Goal: Complete application form

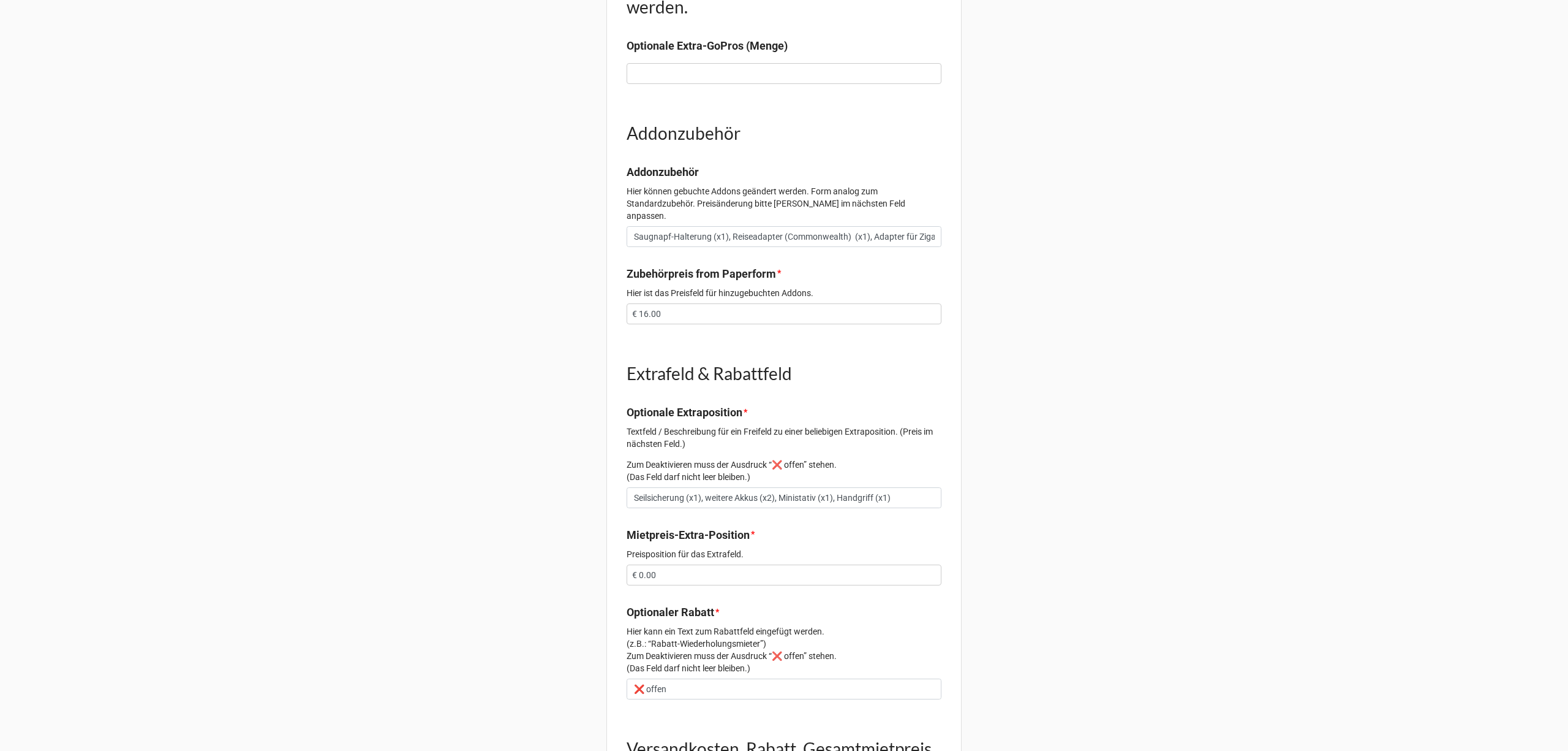
scroll to position [735, 0]
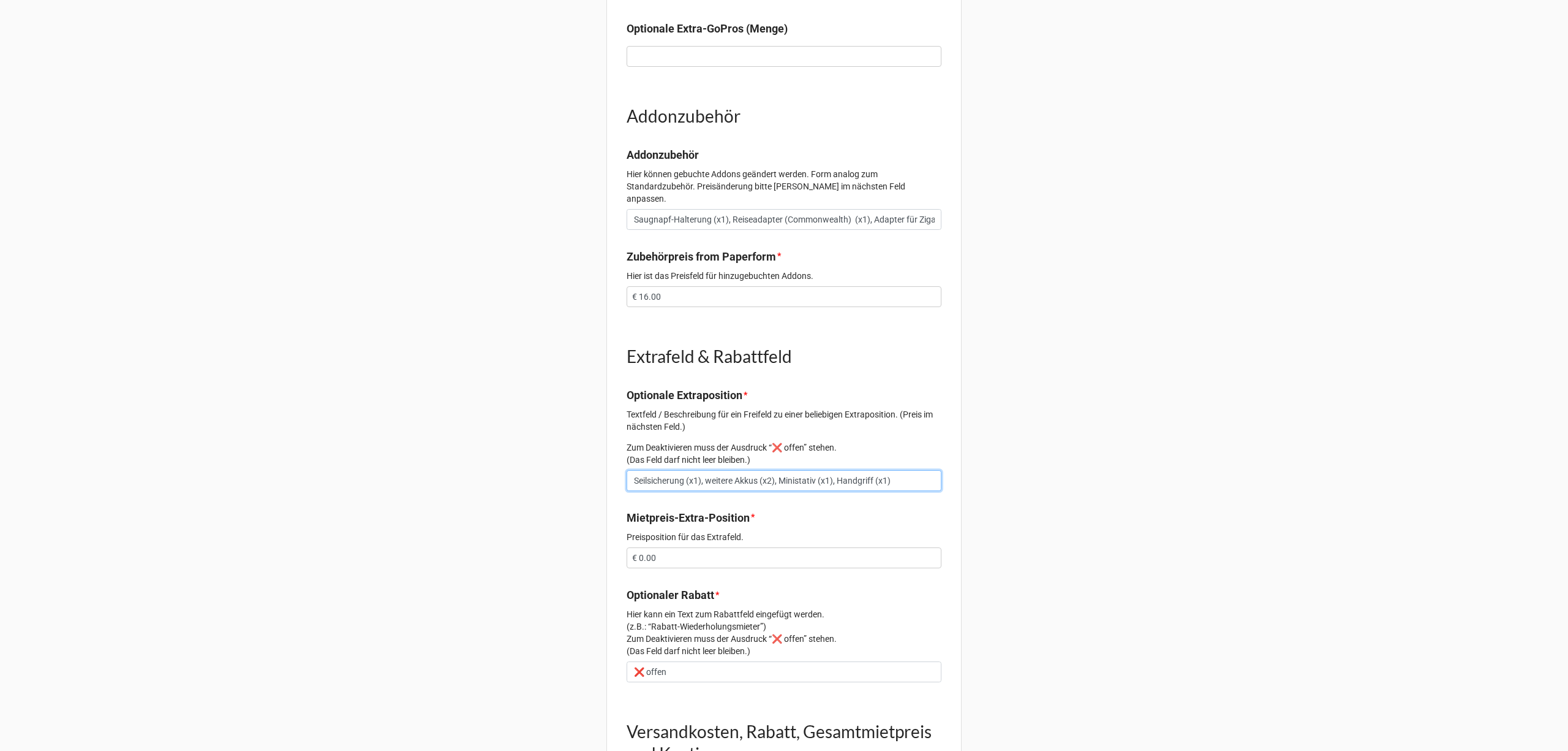
click at [906, 470] on input "Seilsicherung (x1), weitere Akkus (x2), Ministativ (x1), Handgriff (x1)" at bounding box center [784, 480] width 315 height 20
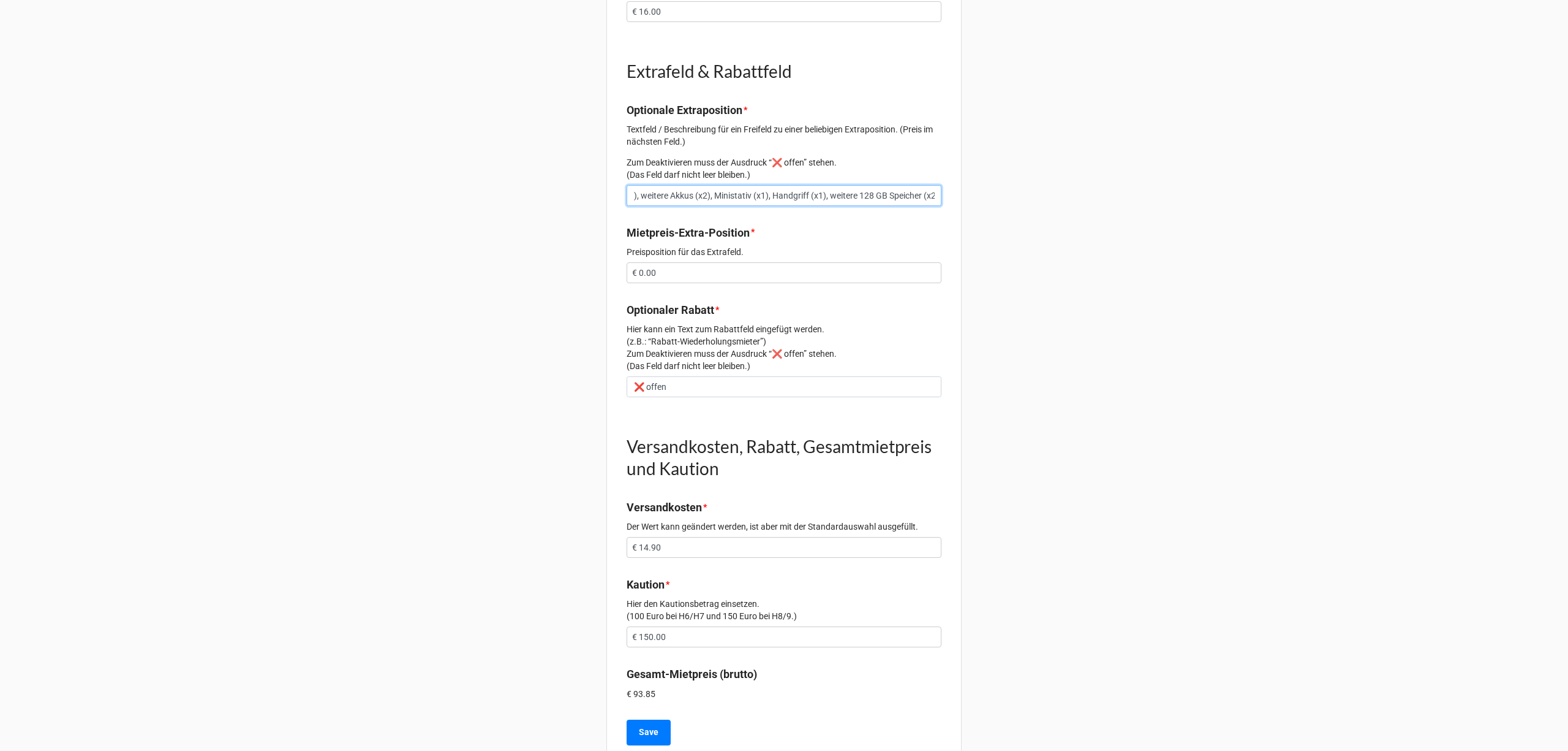
scroll to position [1042, 0]
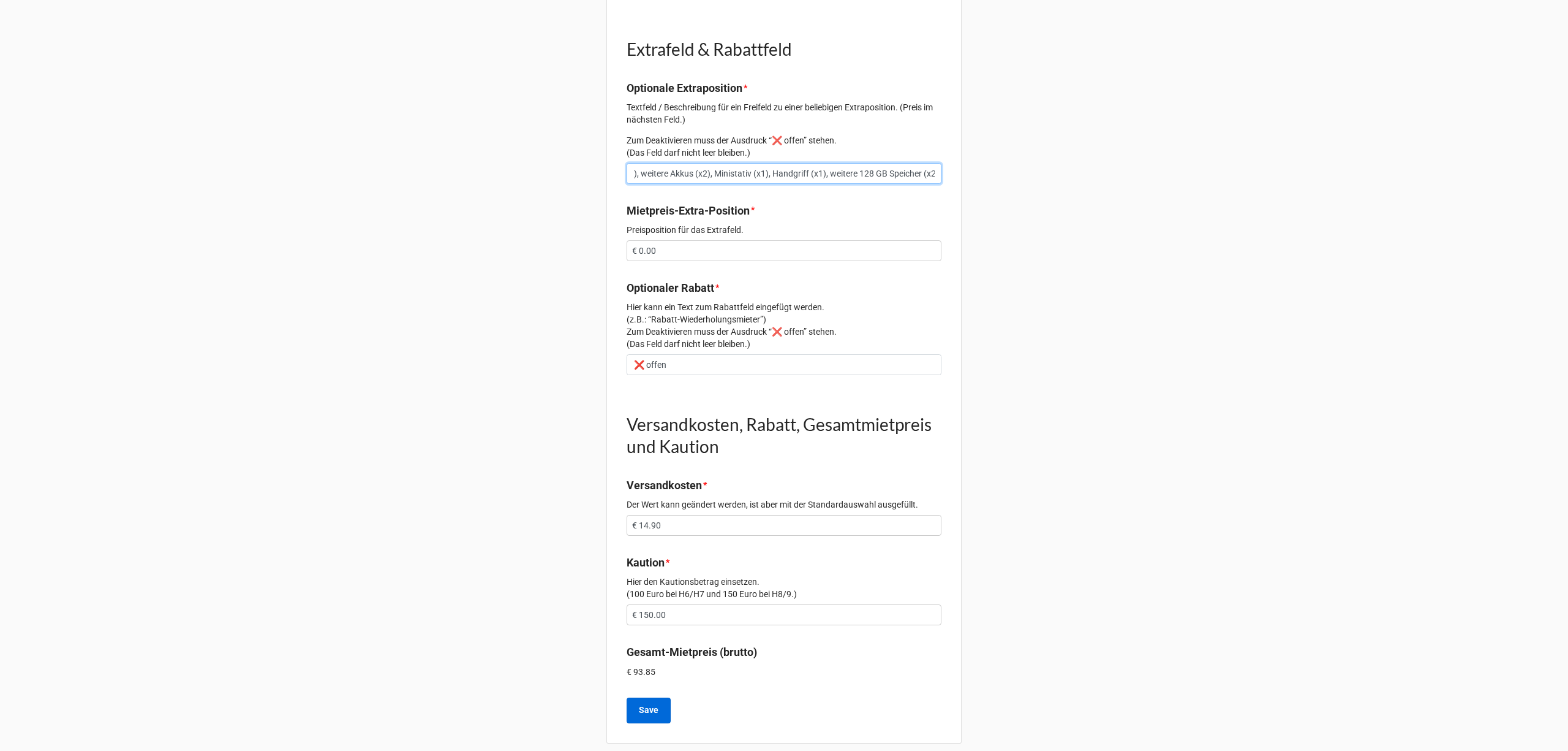
type input "Seilsicherung (x1), weitere Akkus (x2), Ministativ (x1), Handgriff (x1), weiter…"
click at [647, 703] on b "Save" at bounding box center [649, 710] width 20 height 13
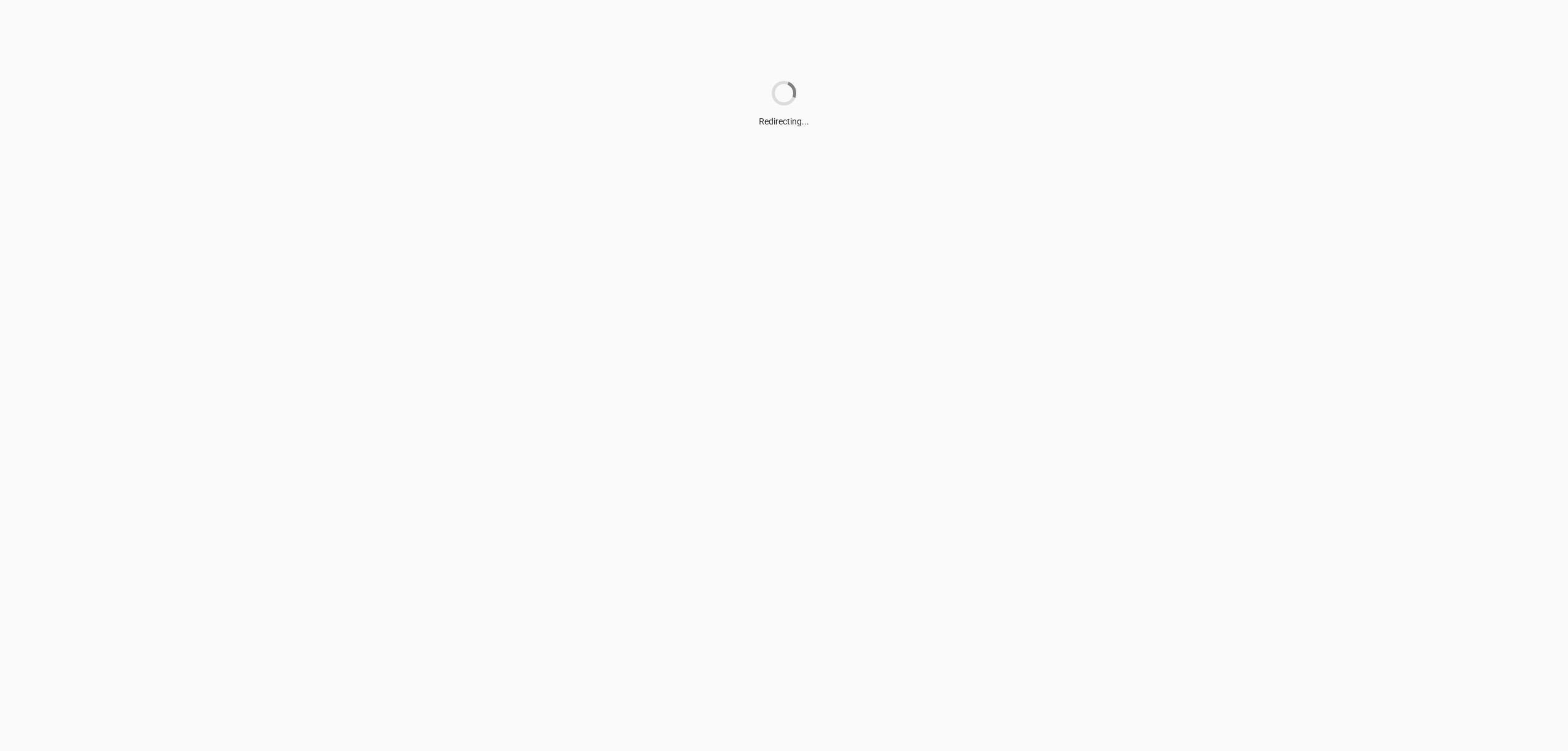
scroll to position [0, 0]
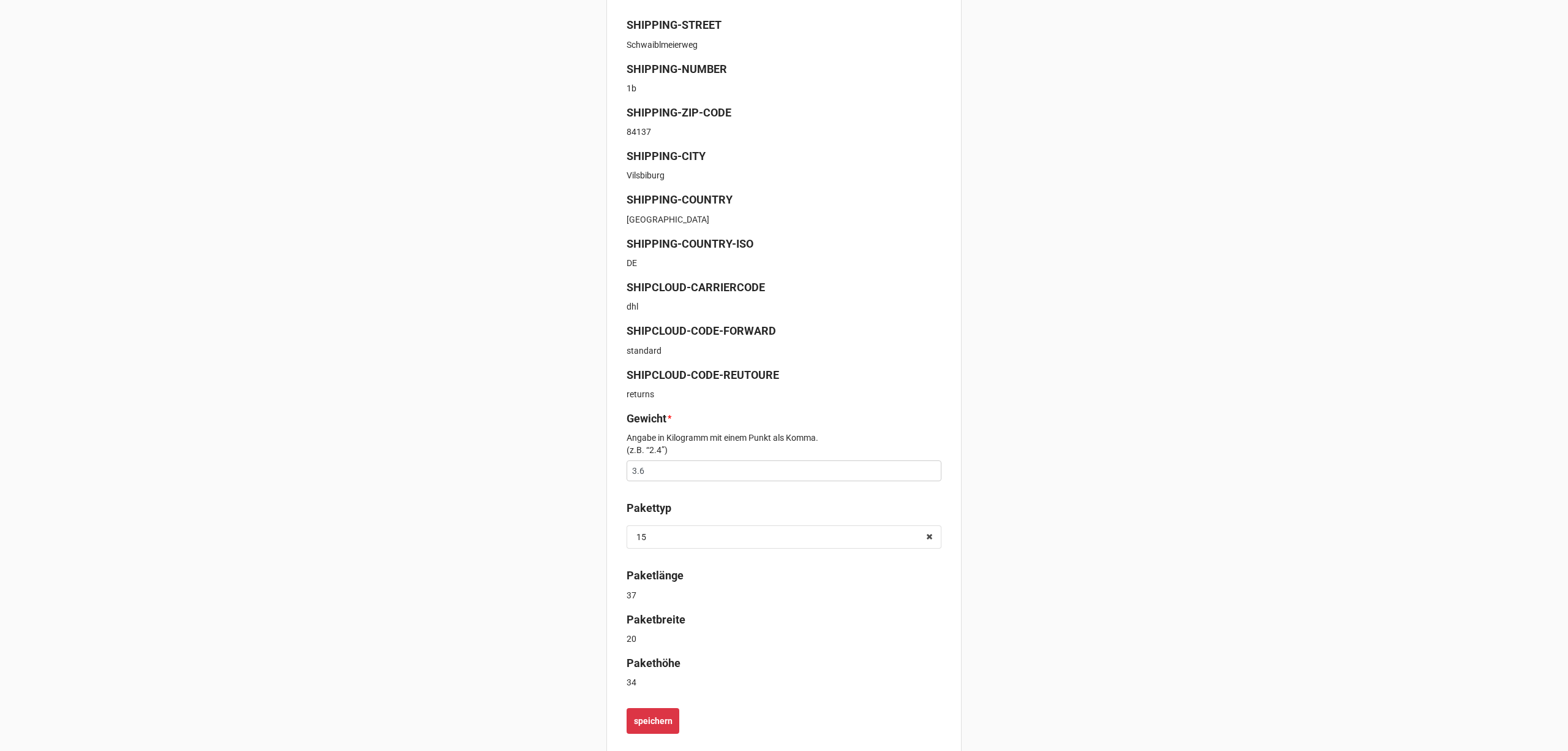
scroll to position [310, 0]
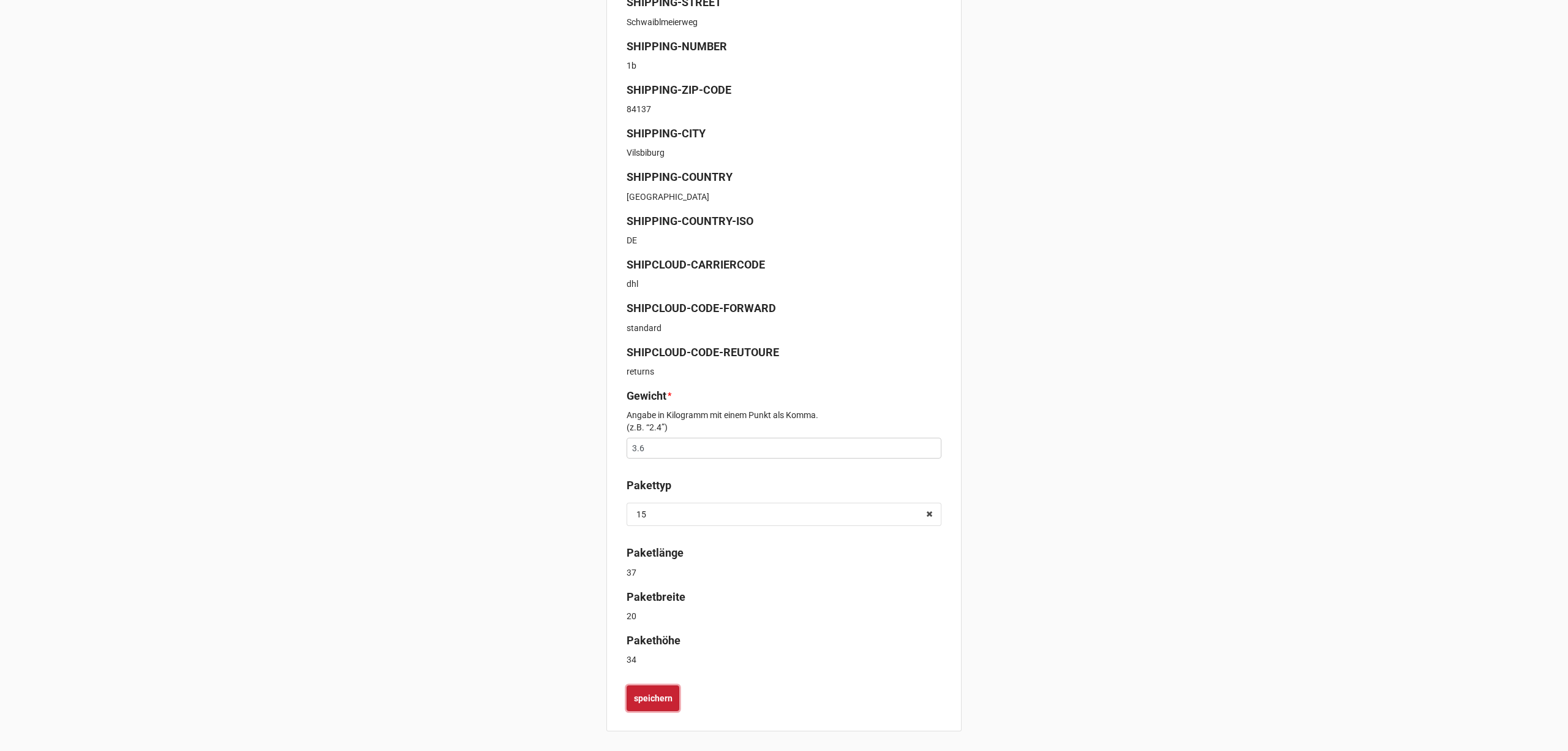
click at [663, 694] on b "speichern" at bounding box center [653, 699] width 39 height 13
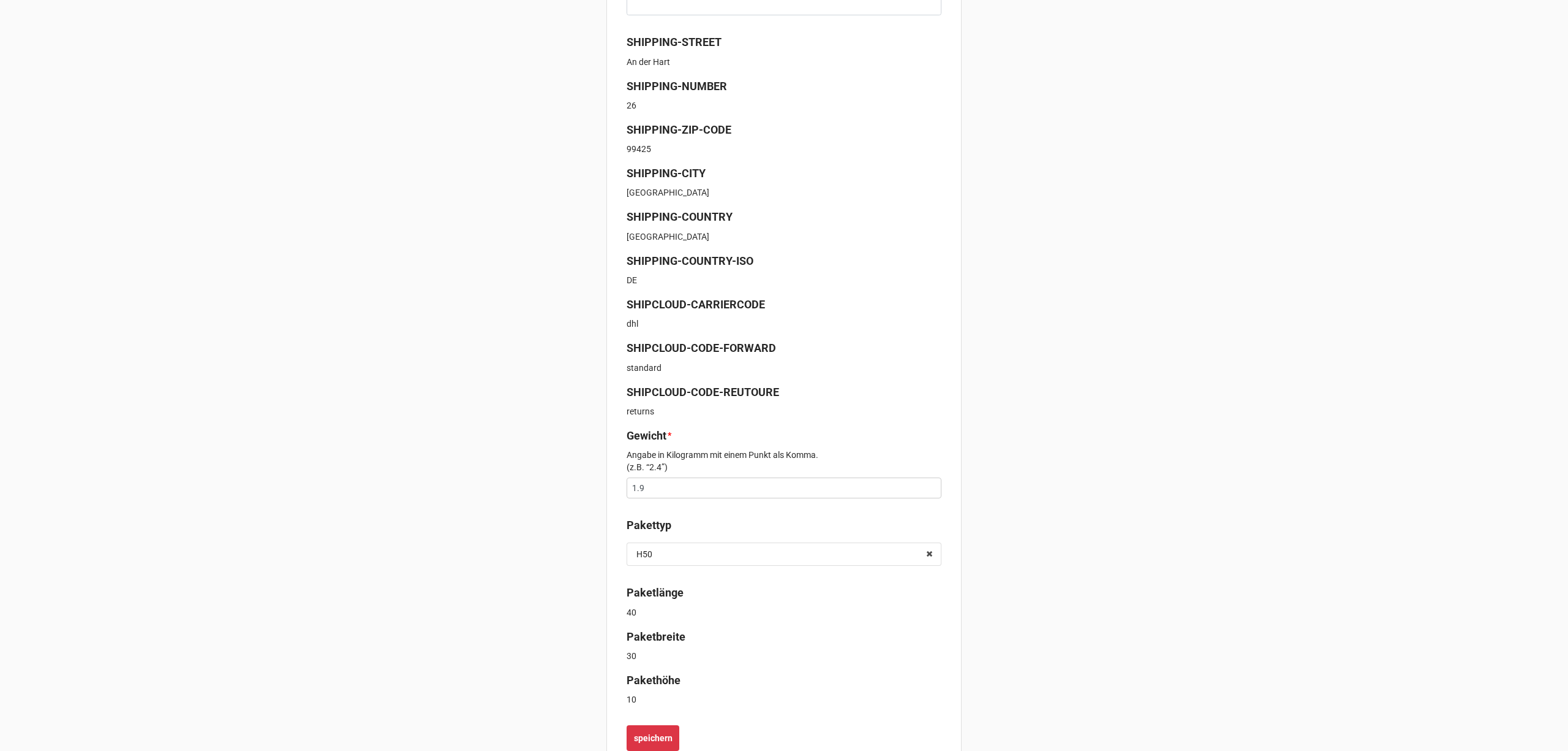
scroll to position [310, 0]
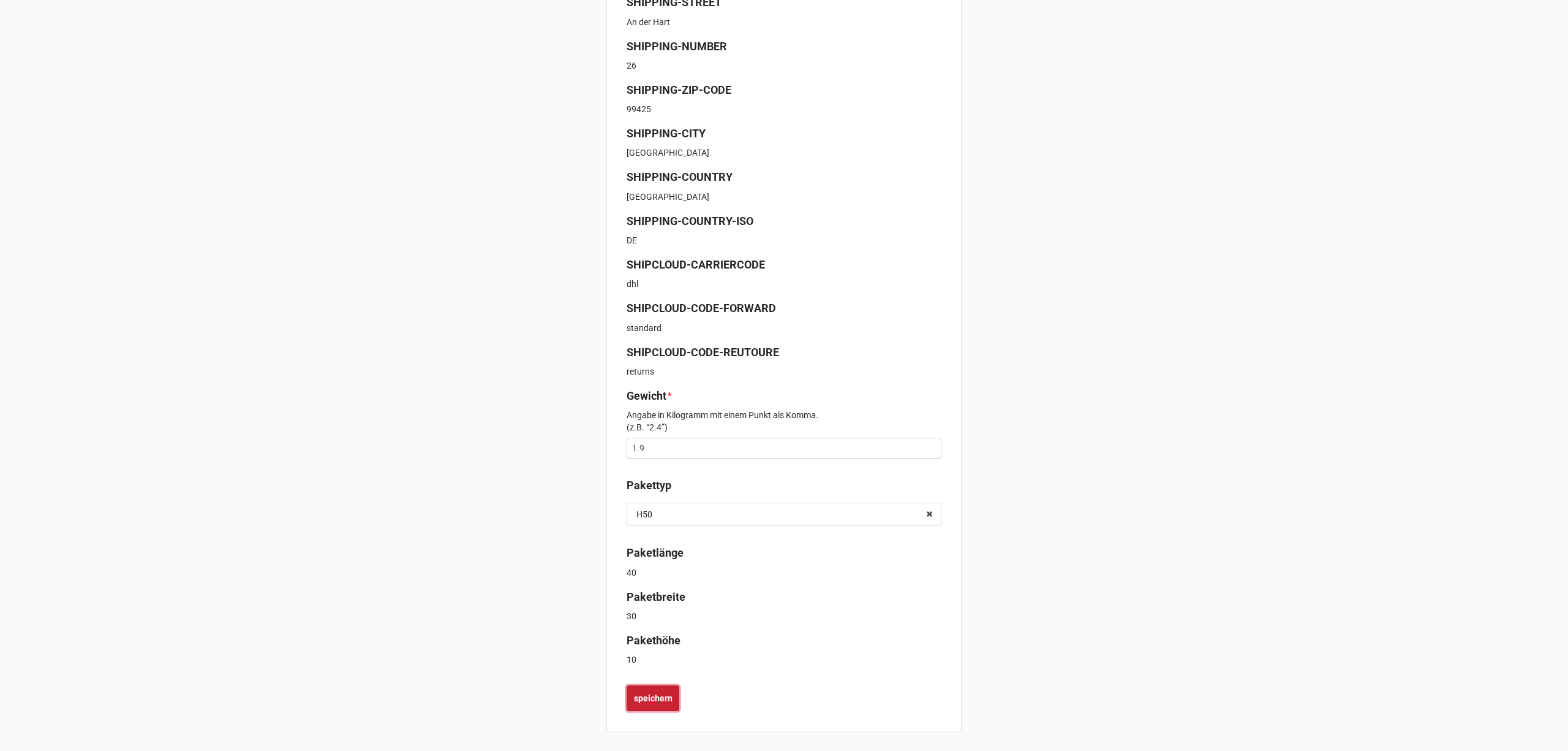
click at [661, 697] on b "speichern" at bounding box center [653, 699] width 39 height 13
